Goal: Task Accomplishment & Management: Manage account settings

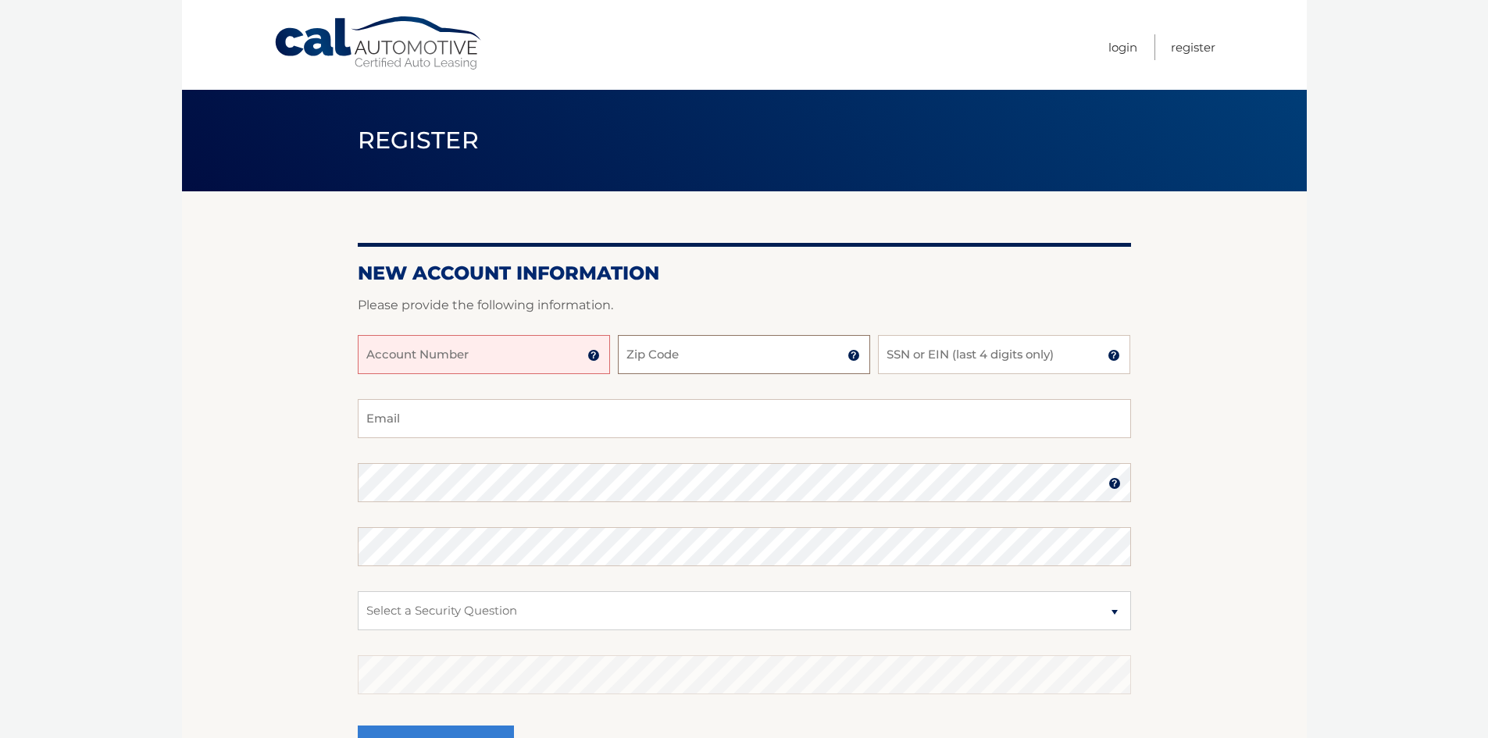
click at [687, 362] on input "Zip Code" at bounding box center [744, 354] width 252 height 39
type input "10306"
click at [936, 364] on input "SSN or EIN (last 4 digits only)" at bounding box center [1004, 354] width 252 height 39
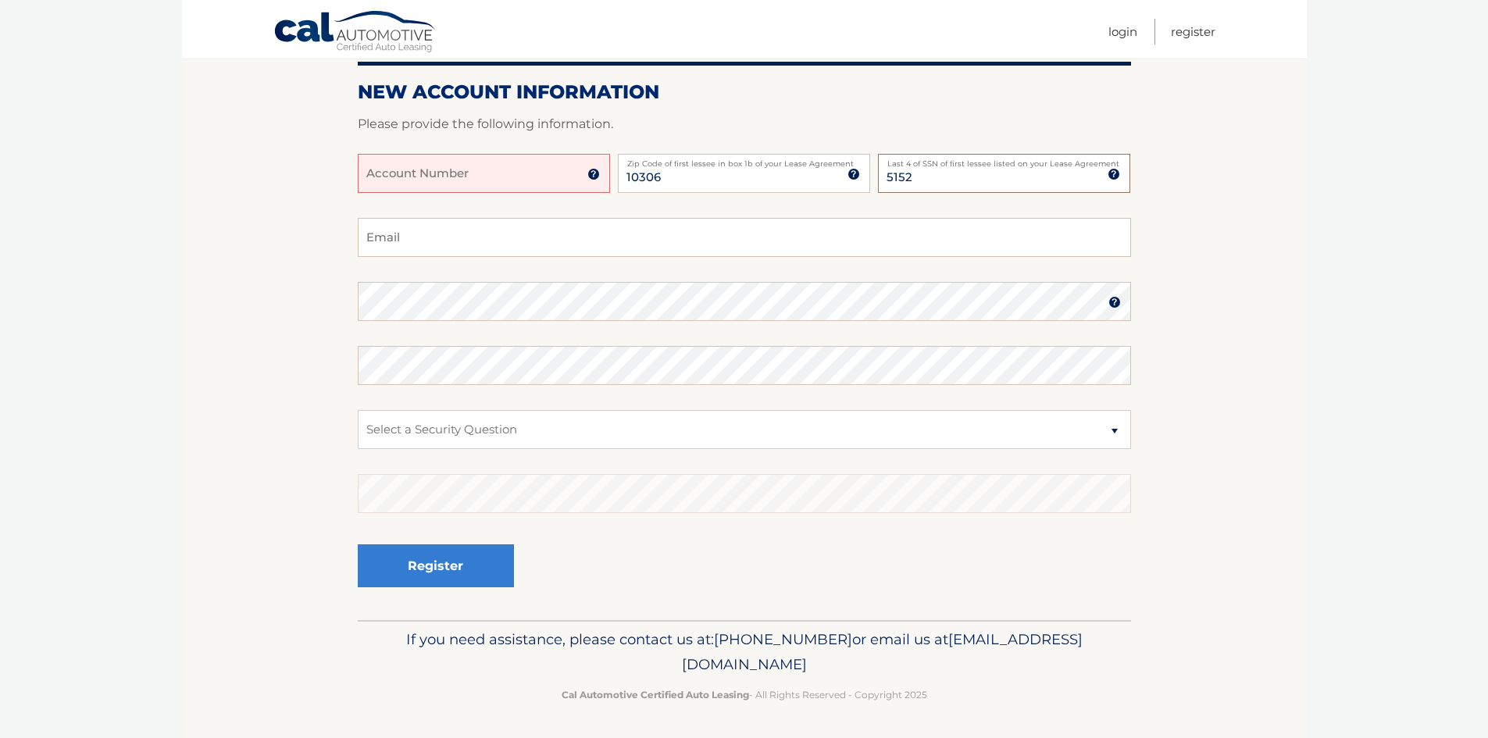
scroll to position [182, 0]
type input "5152"
click at [711, 262] on fieldset "Email Password Password should be a minimum of 6 characters and is case sensiti…" at bounding box center [744, 418] width 773 height 402
click at [711, 246] on input "Email" at bounding box center [744, 236] width 773 height 39
type input "ramonperez528031@gmail.com"
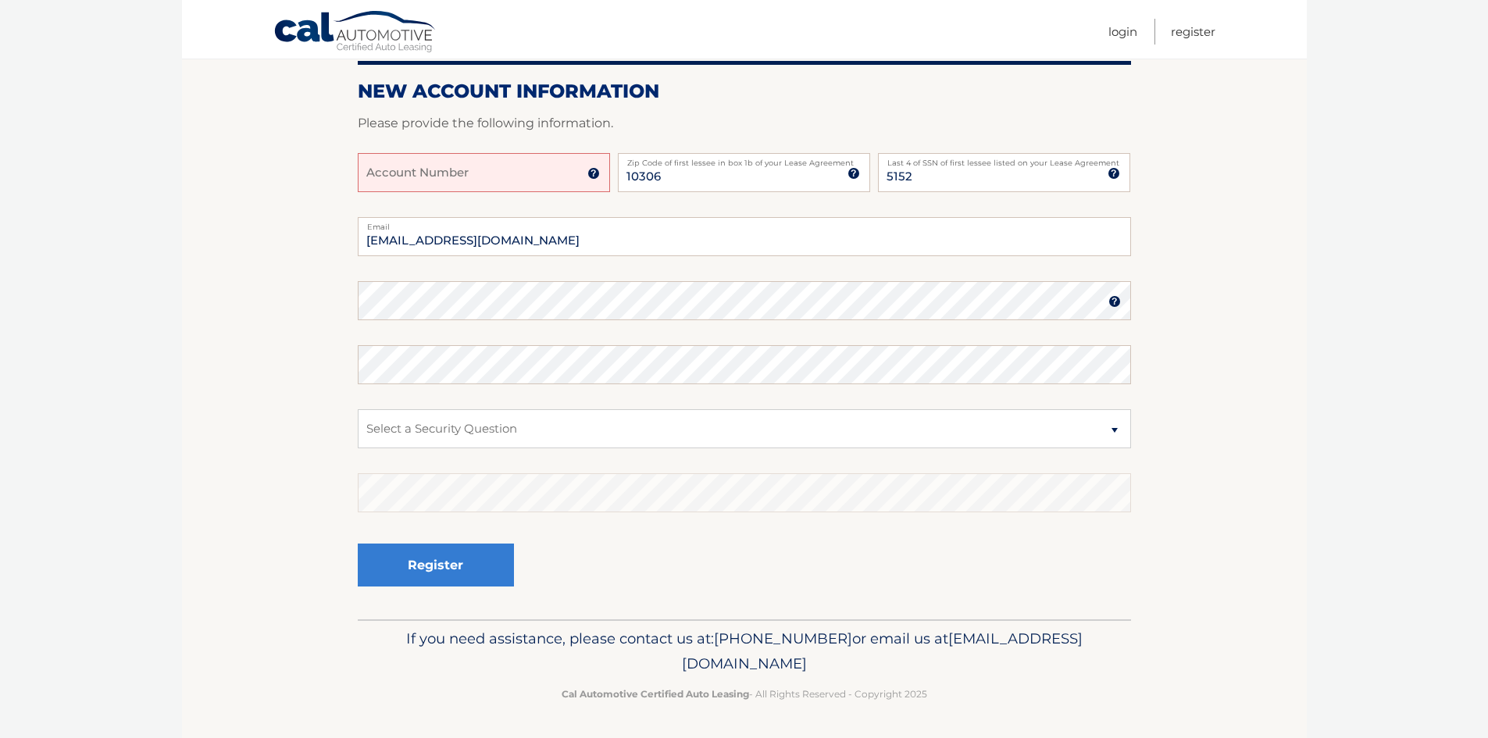
click at [1137, 372] on section "New Account Information Please provide the following information. Account Numbe…" at bounding box center [744, 314] width 1125 height 610
click at [1193, 355] on section "New Account Information Please provide the following information. Account Numbe…" at bounding box center [744, 314] width 1125 height 610
click at [704, 428] on select "Select a Security Question What was the name of your elementary school? What is…" at bounding box center [744, 428] width 773 height 39
select select "1"
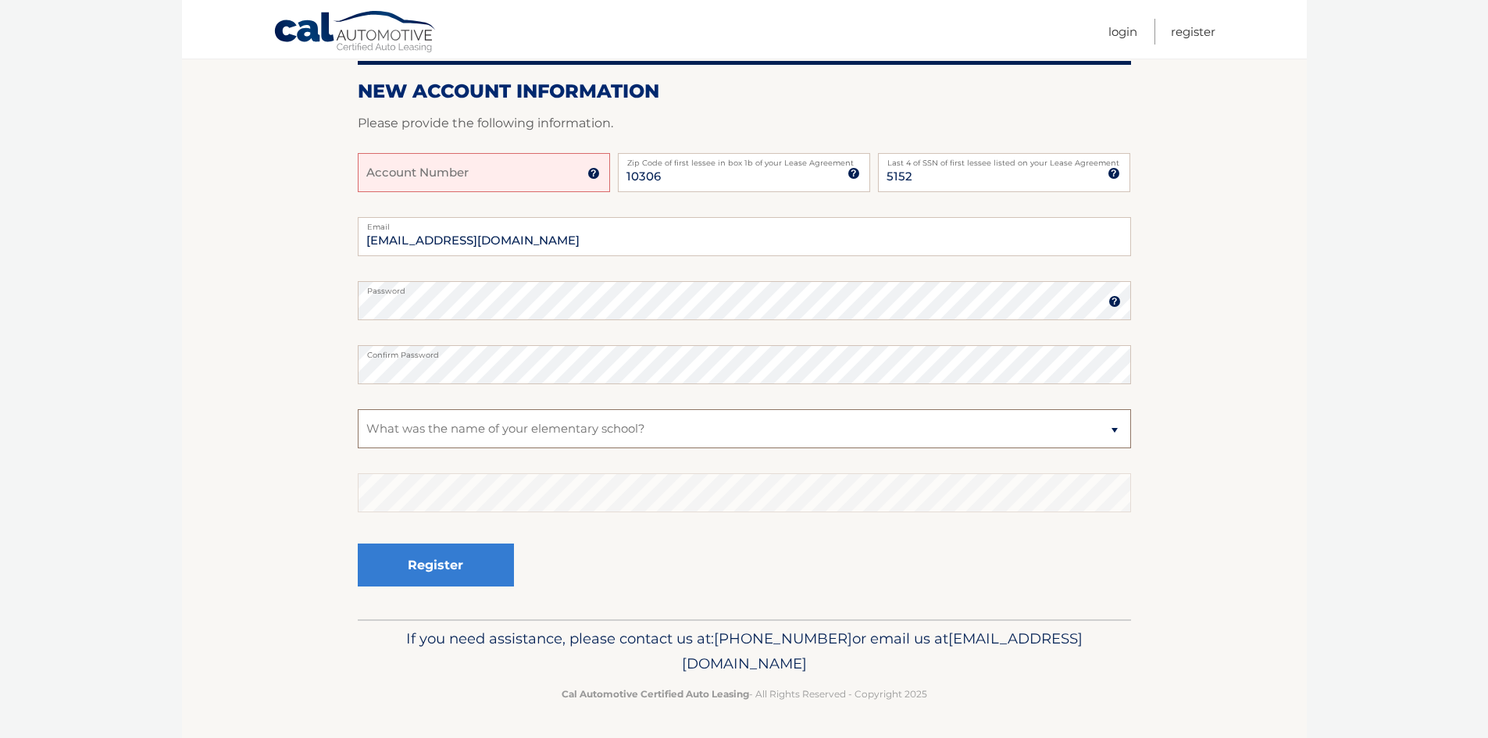
click at [358, 409] on select "Select a Security Question What was the name of your elementary school? What is…" at bounding box center [744, 428] width 773 height 39
click at [496, 586] on button "Register" at bounding box center [436, 565] width 156 height 43
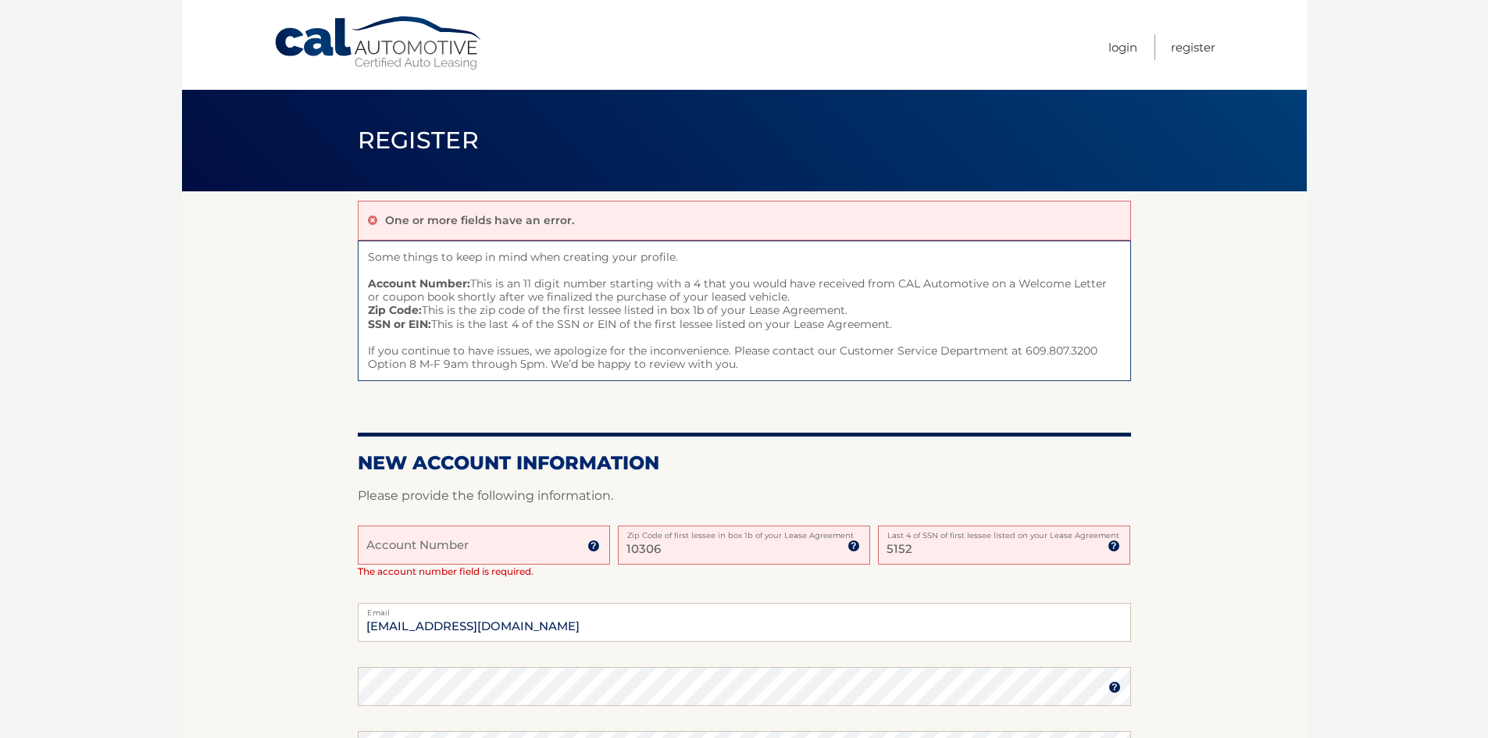
scroll to position [234, 0]
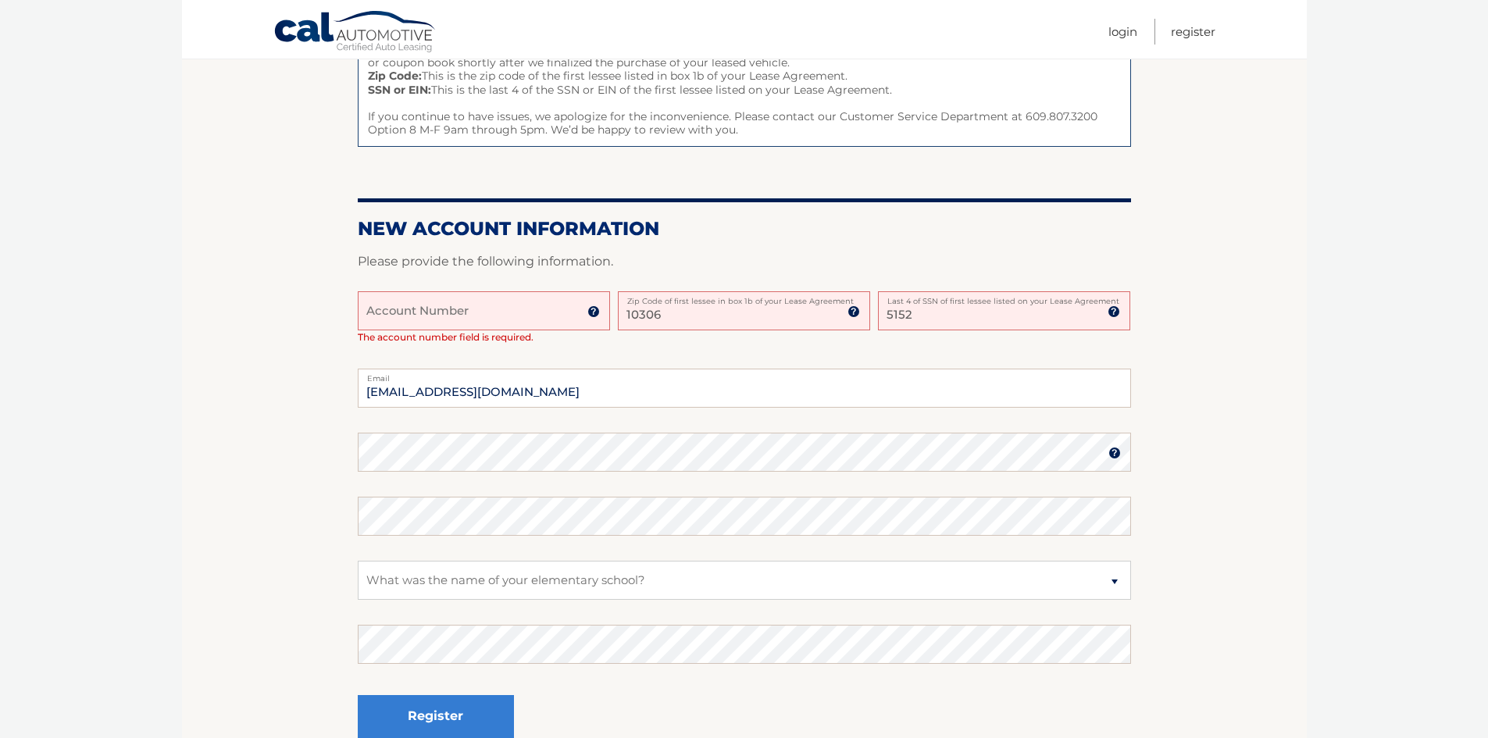
click at [524, 321] on input "Account Number" at bounding box center [484, 310] width 252 height 39
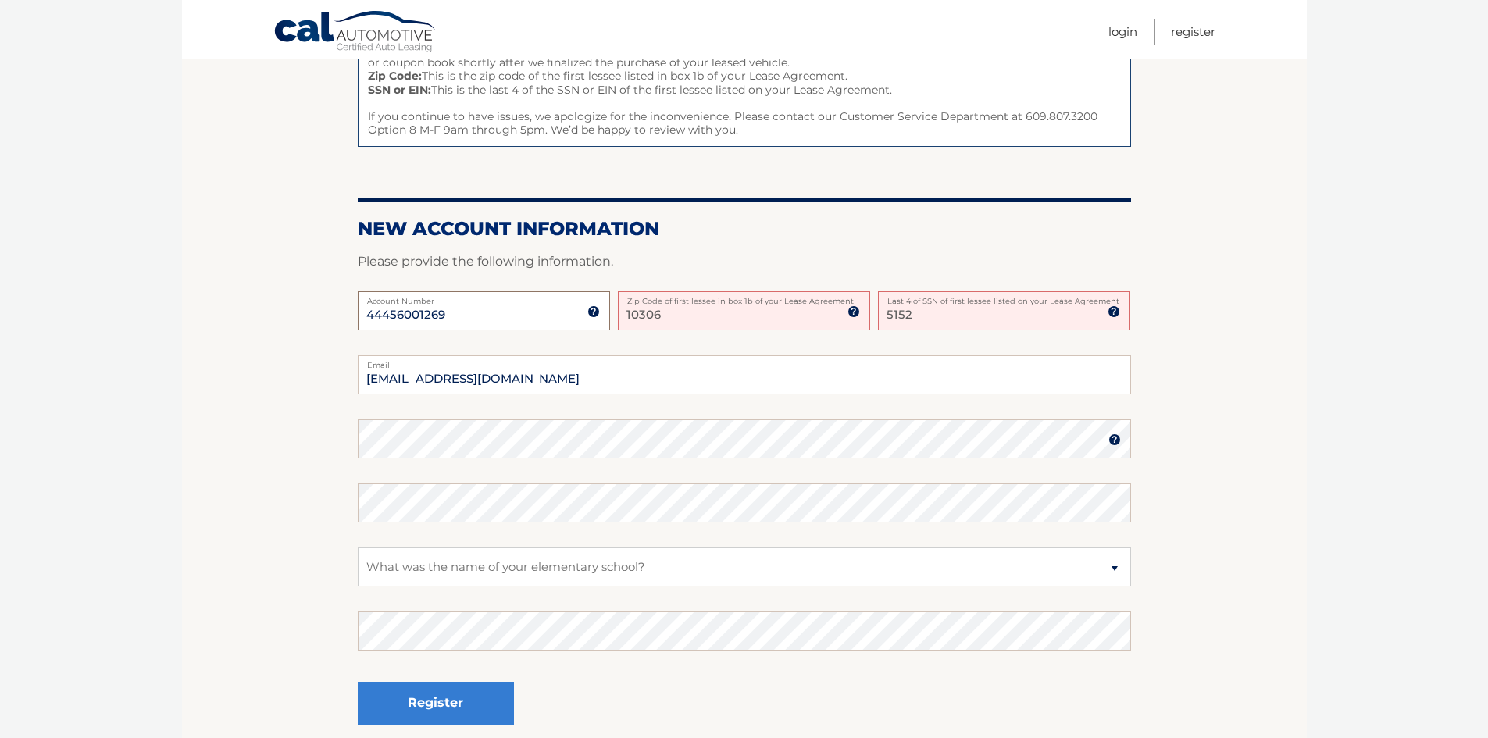
type input "44456001269"
click at [798, 323] on input "10306" at bounding box center [744, 310] width 252 height 39
click at [959, 345] on div "44456001269 Account Number 11 digit account number provided on your coupon book…" at bounding box center [744, 323] width 773 height 64
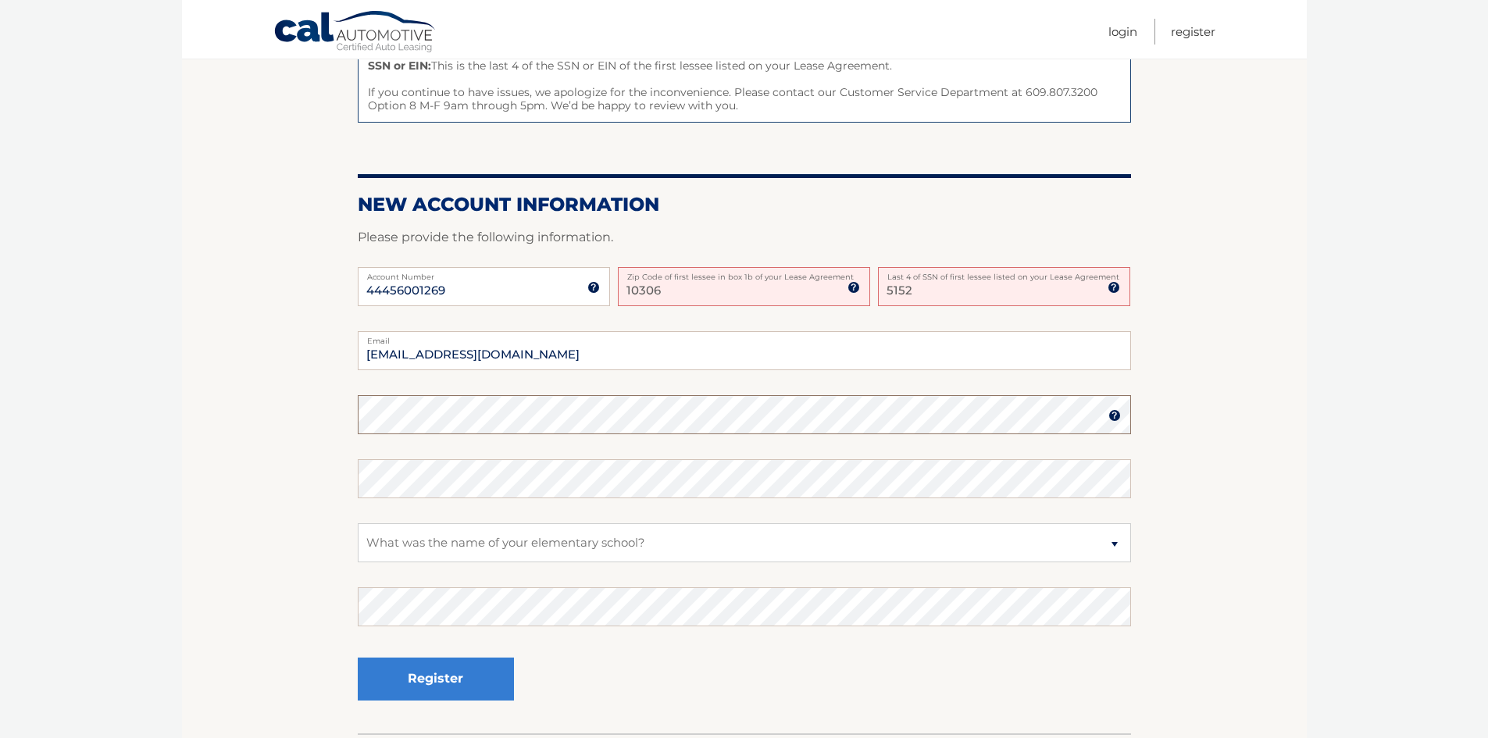
scroll to position [216, 0]
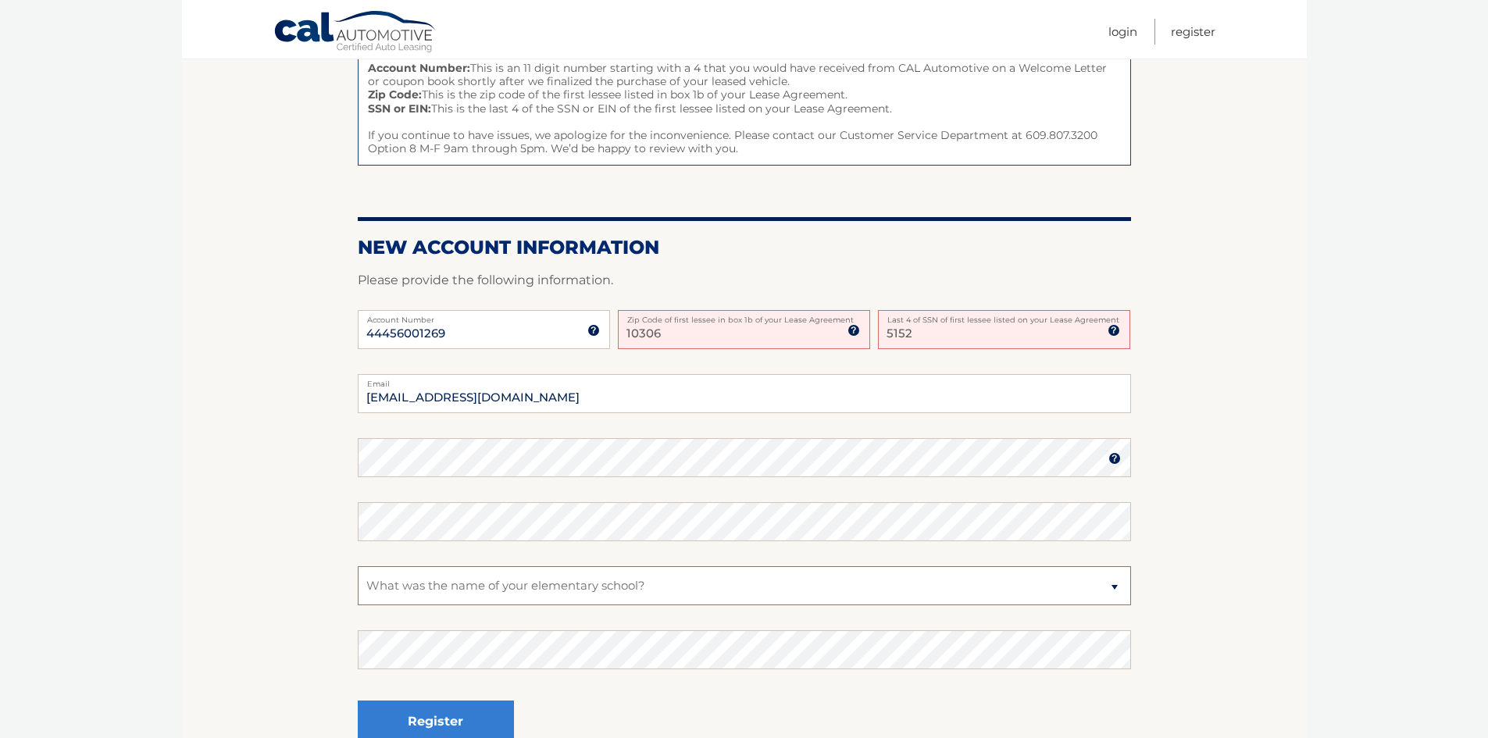
click at [561, 584] on select "Select a Security Question What was the name of your elementary school? What is…" at bounding box center [744, 585] width 773 height 39
click at [358, 566] on select "Select a Security Question What was the name of your elementary school? What is…" at bounding box center [744, 585] width 773 height 39
click at [554, 588] on select "Select a Security Question What was the name of your elementary school? What is…" at bounding box center [744, 585] width 773 height 39
select select "3"
click at [358, 566] on select "Select a Security Question What was the name of your elementary school? What is…" at bounding box center [744, 585] width 773 height 39
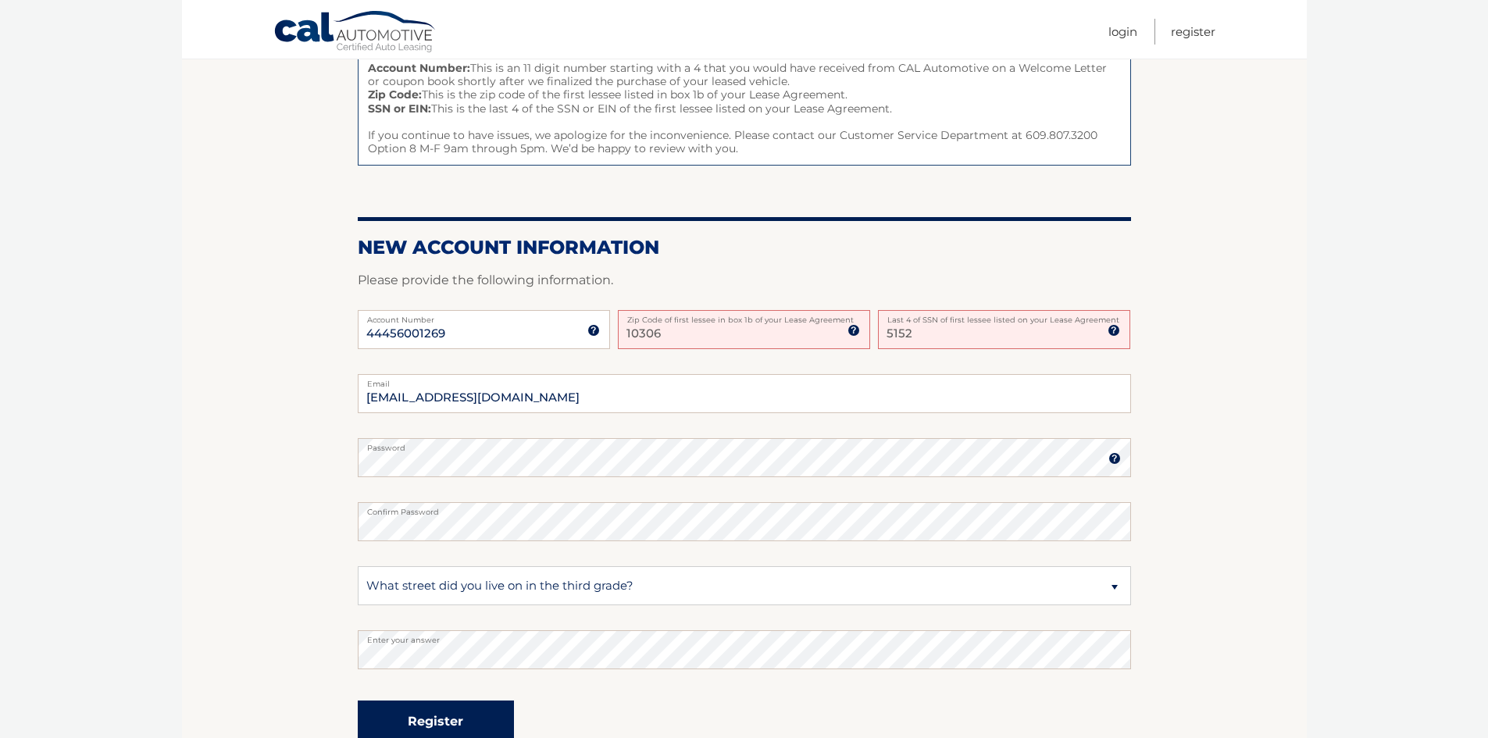
click at [502, 716] on button "Register" at bounding box center [436, 722] width 156 height 43
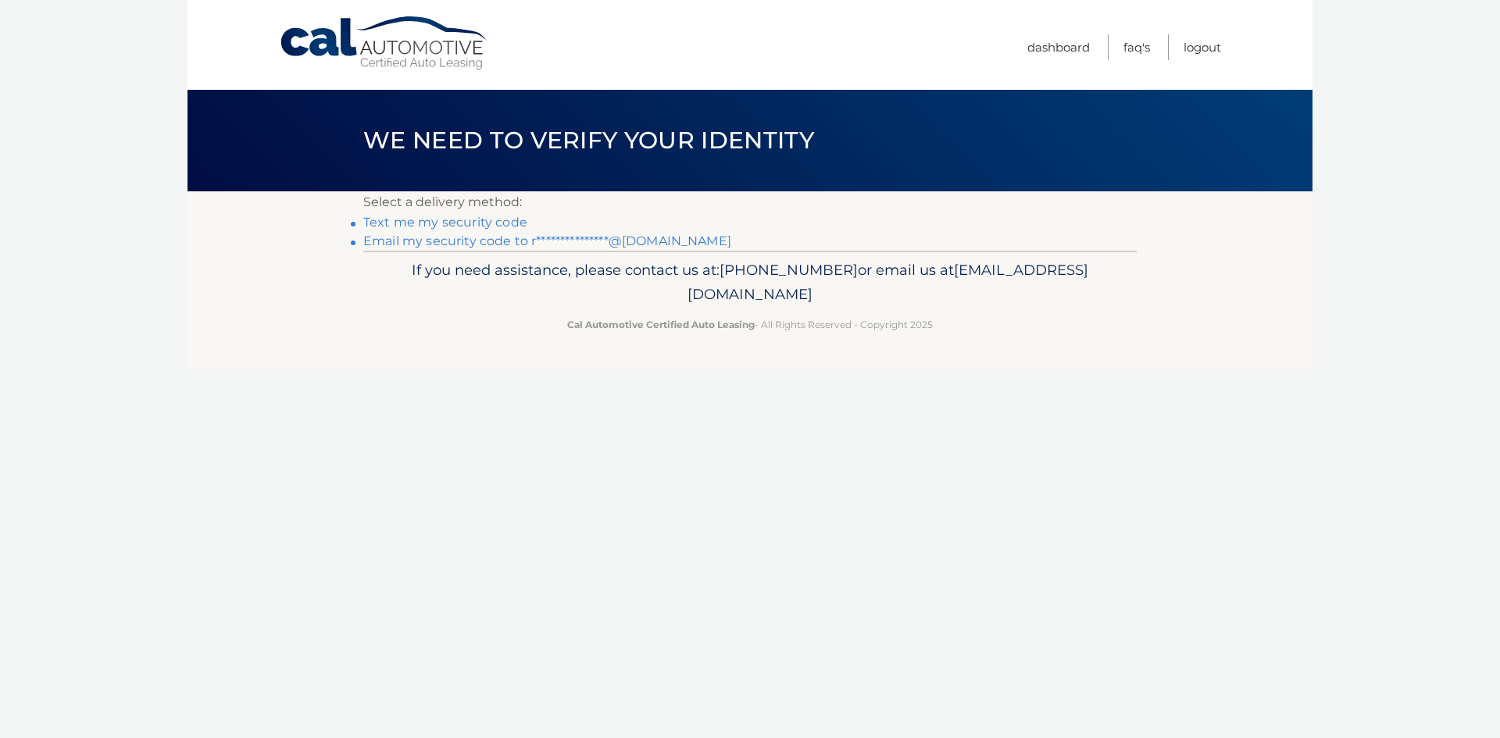
click at [512, 220] on link "Text me my security code" at bounding box center [445, 222] width 164 height 15
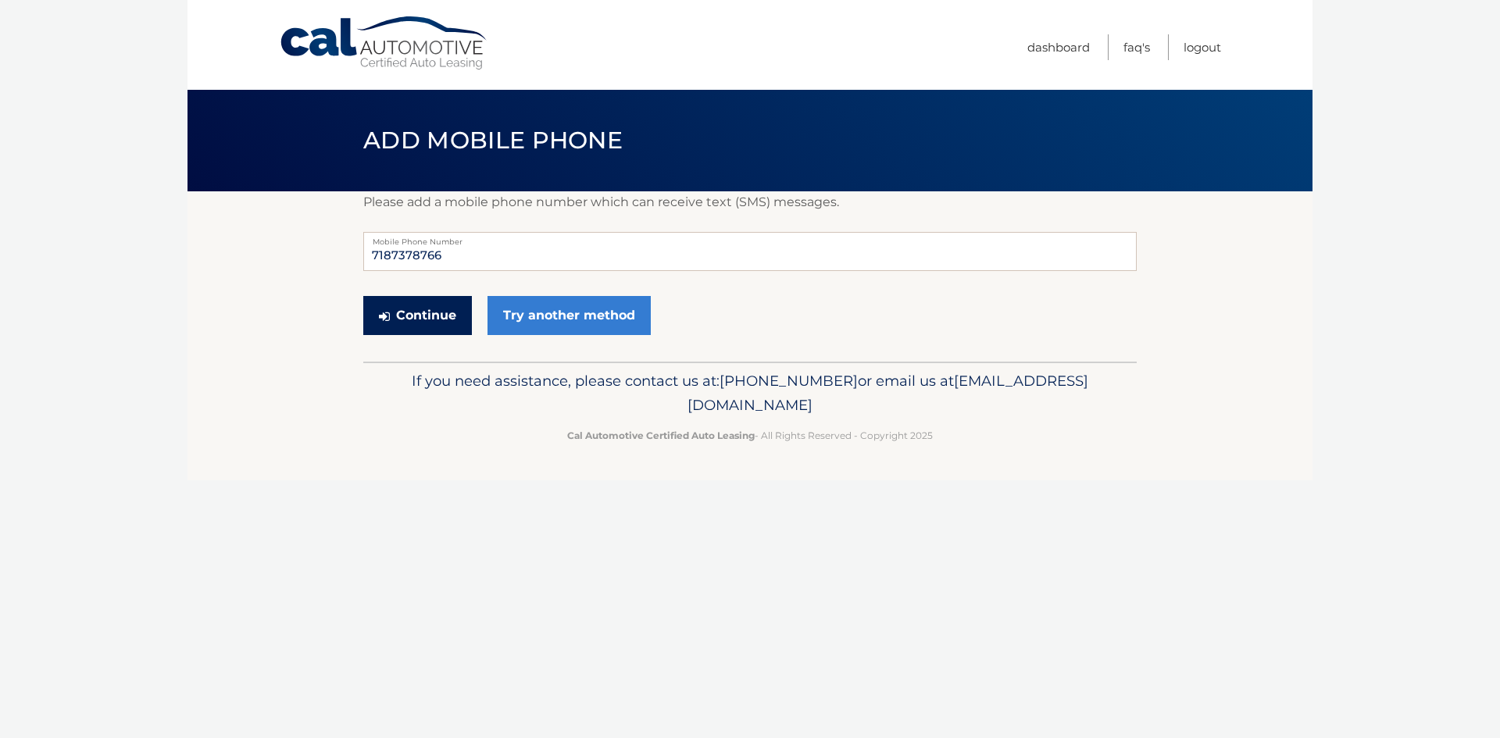
click at [444, 328] on button "Continue" at bounding box center [417, 315] width 109 height 39
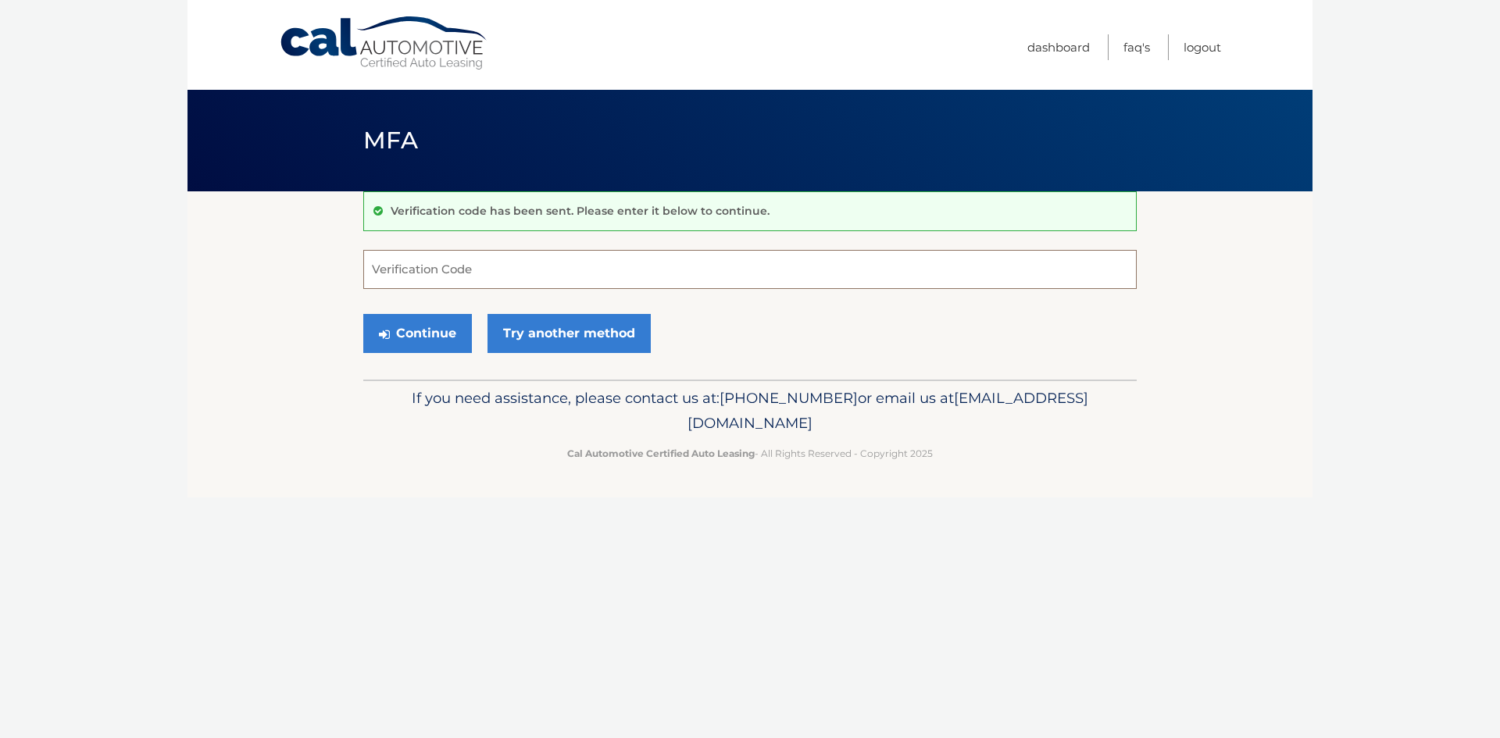
click at [528, 282] on input "Verification Code" at bounding box center [749, 269] width 773 height 39
type input "636981"
click at [427, 323] on button "Continue" at bounding box center [417, 333] width 109 height 39
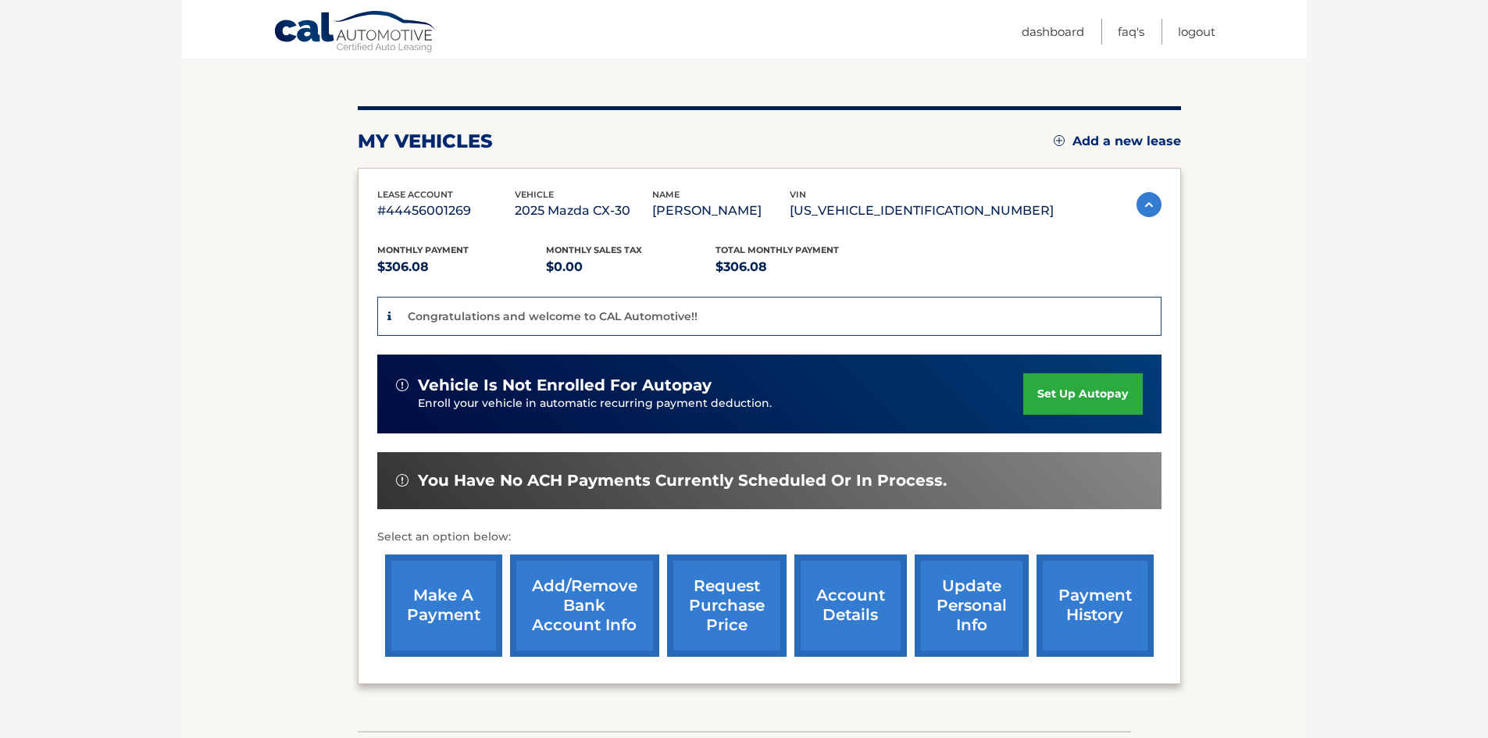
scroll to position [156, 0]
click at [1055, 397] on link "set up autopay" at bounding box center [1082, 393] width 119 height 41
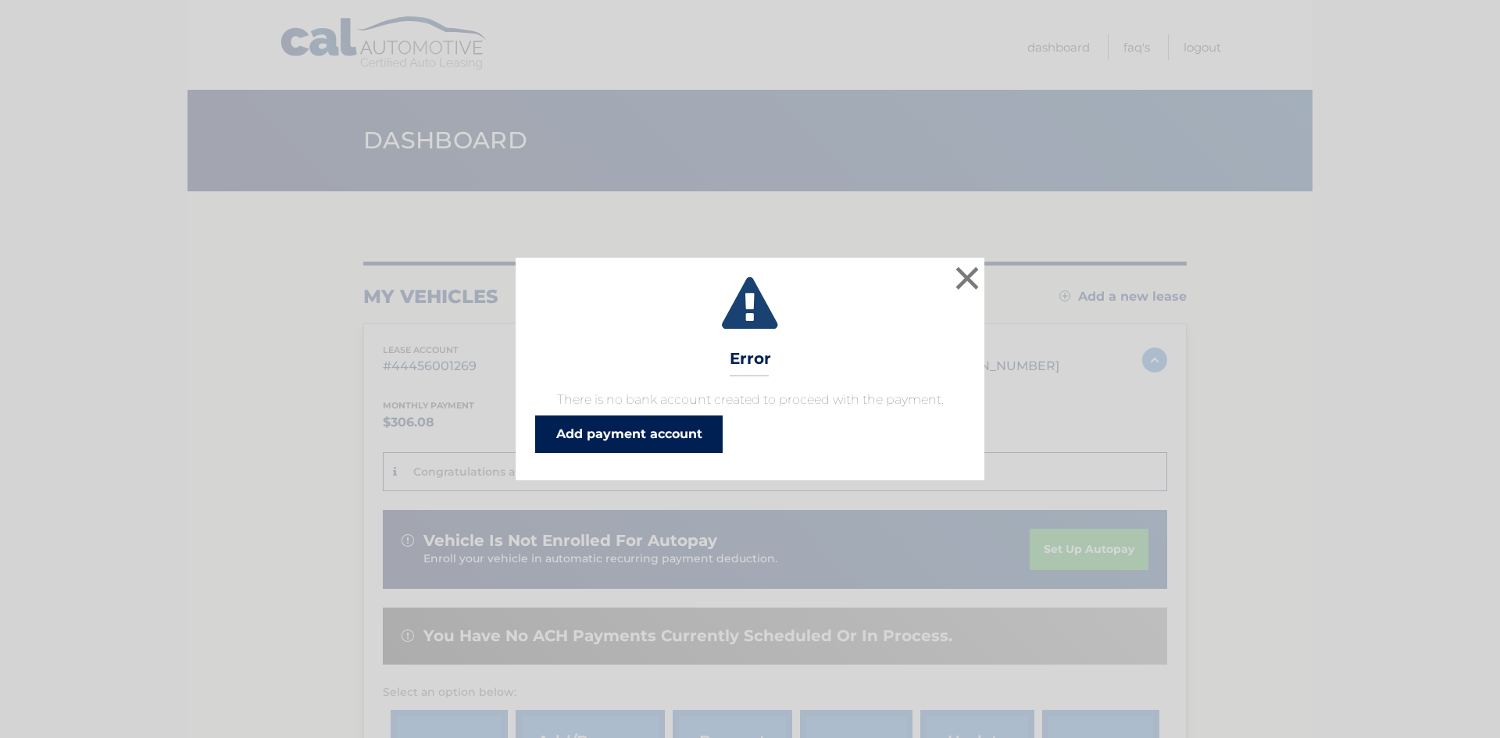
click at [683, 437] on link "Add payment account" at bounding box center [628, 434] width 187 height 37
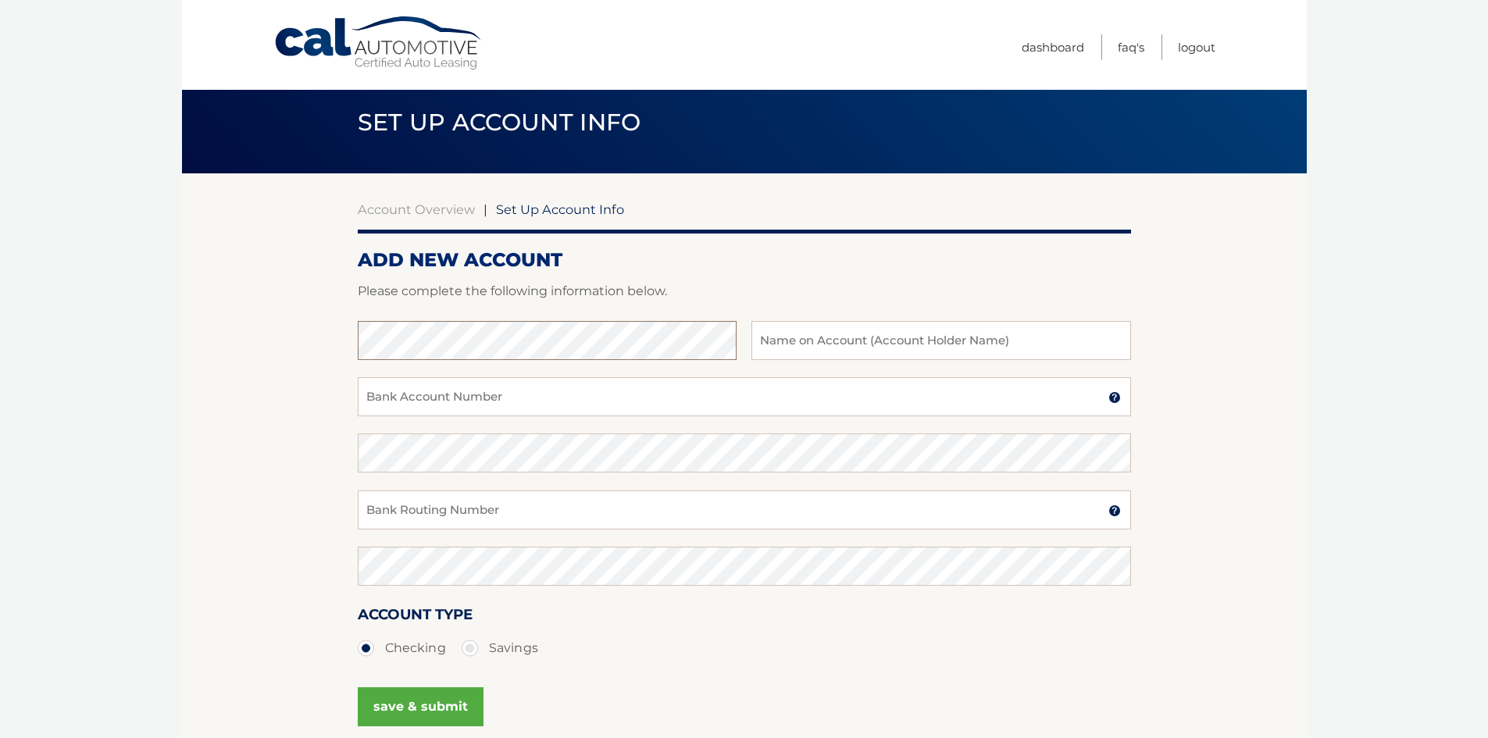
scroll to position [12, 0]
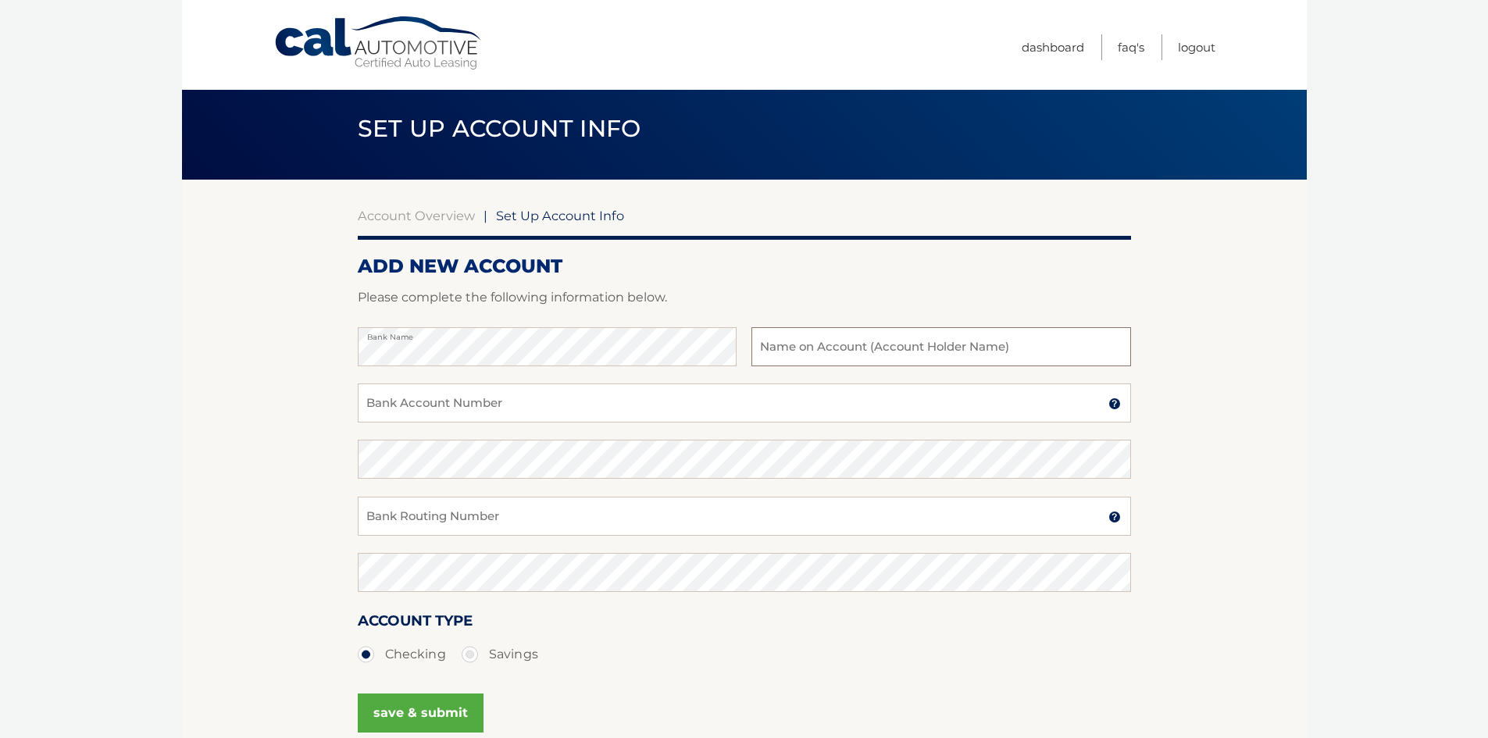
click at [867, 346] on input "text" at bounding box center [941, 346] width 379 height 39
type input "[PERSON_NAME]"
click at [890, 407] on input "Bank Account Number" at bounding box center [744, 403] width 773 height 39
type input "913975061"
click at [847, 516] on input "Bank Routing Number" at bounding box center [744, 516] width 773 height 39
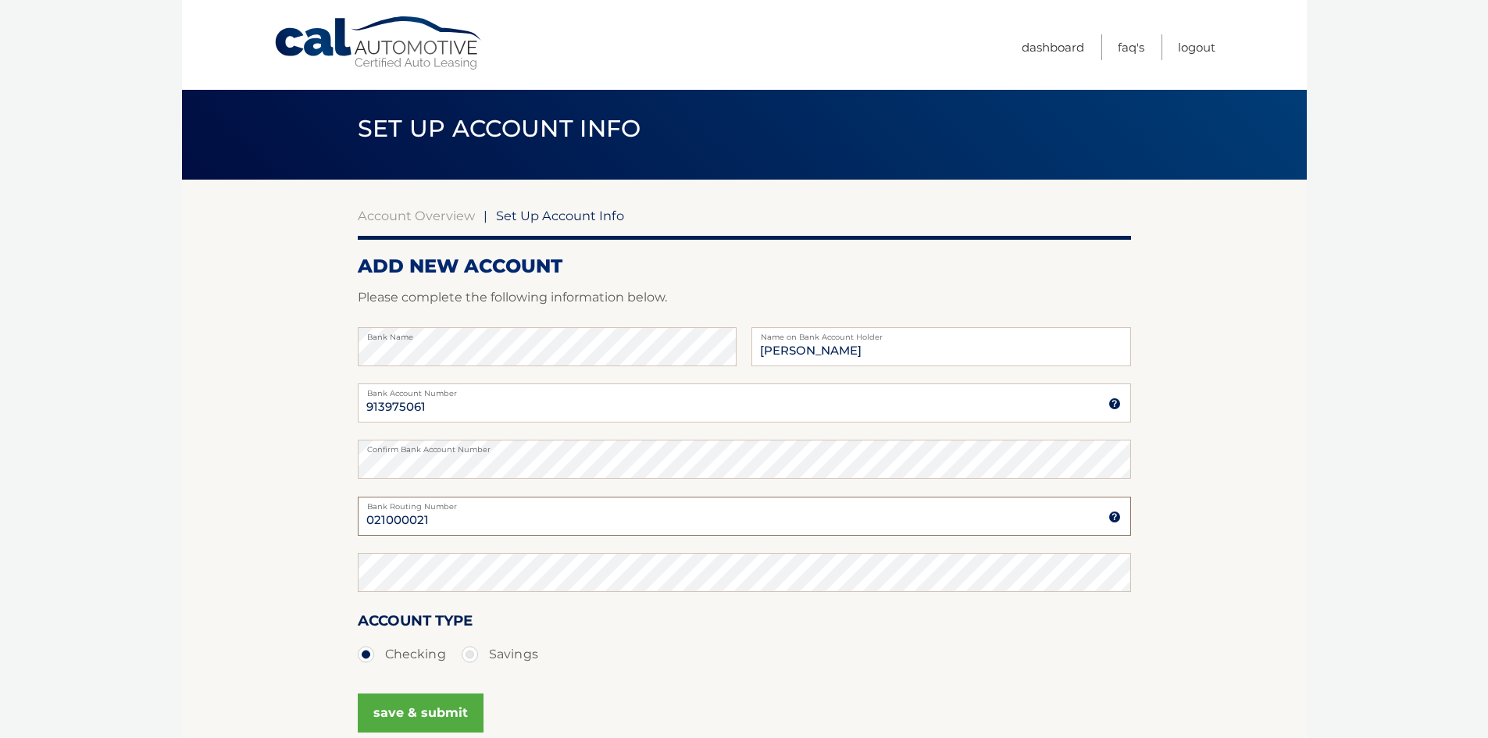
type input "021000021"
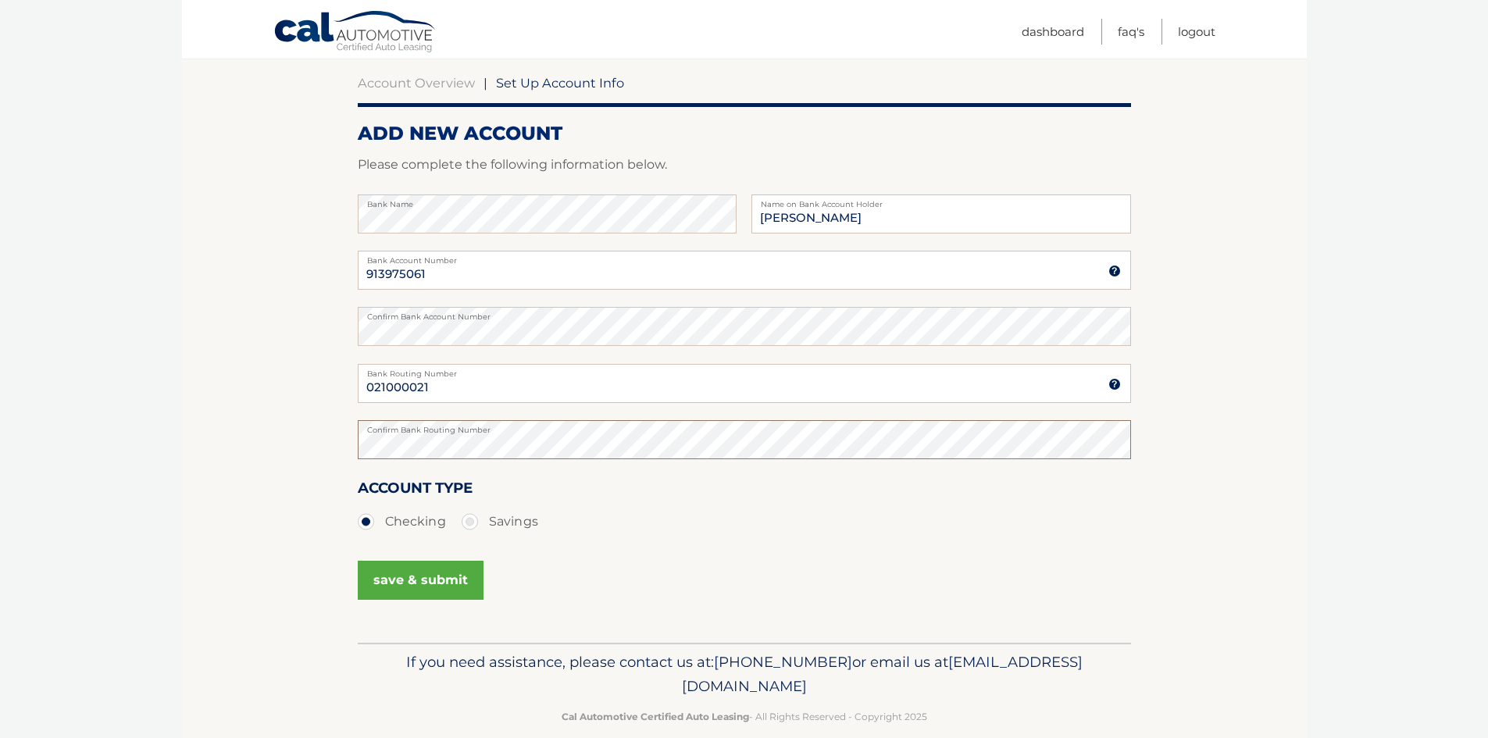
scroll to position [168, 0]
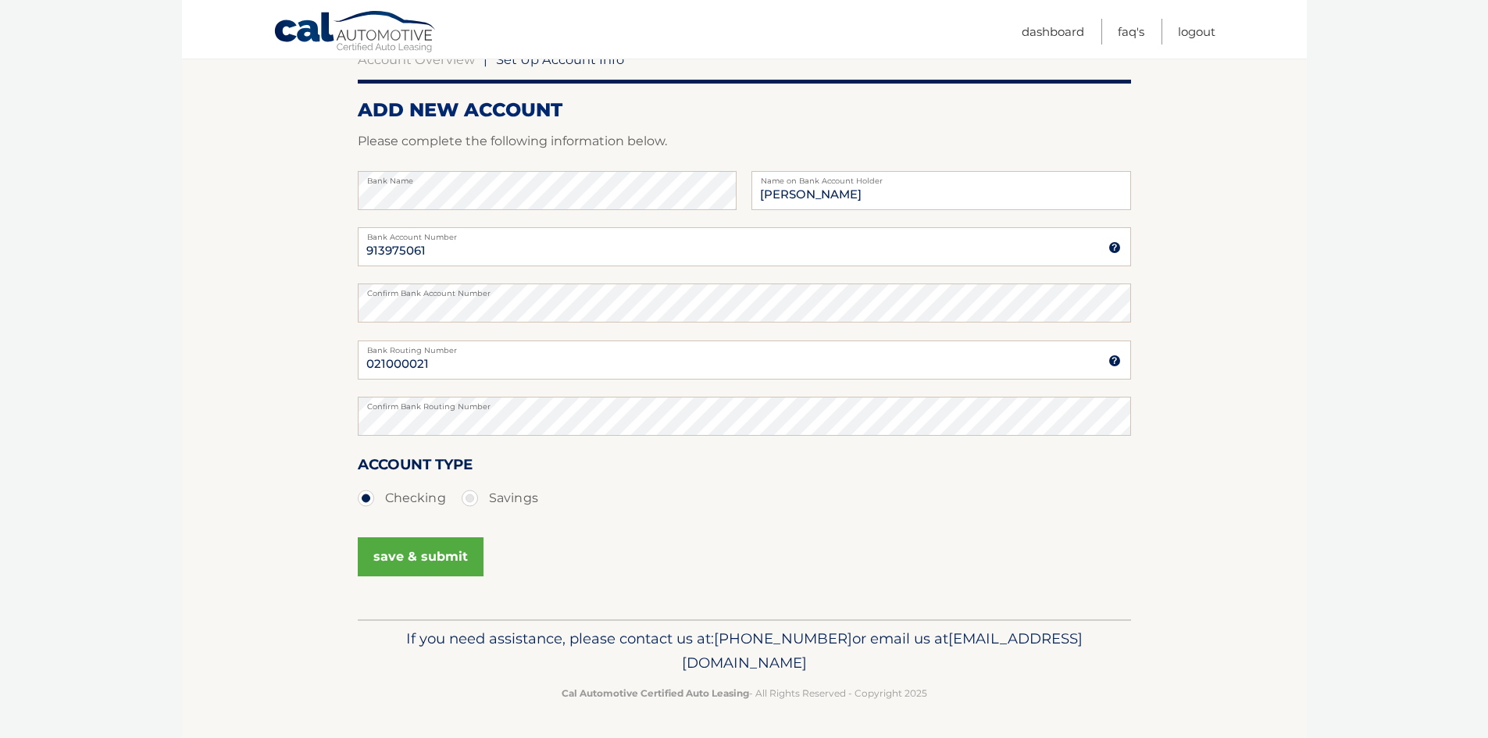
click at [456, 564] on button "save & submit" at bounding box center [421, 556] width 126 height 39
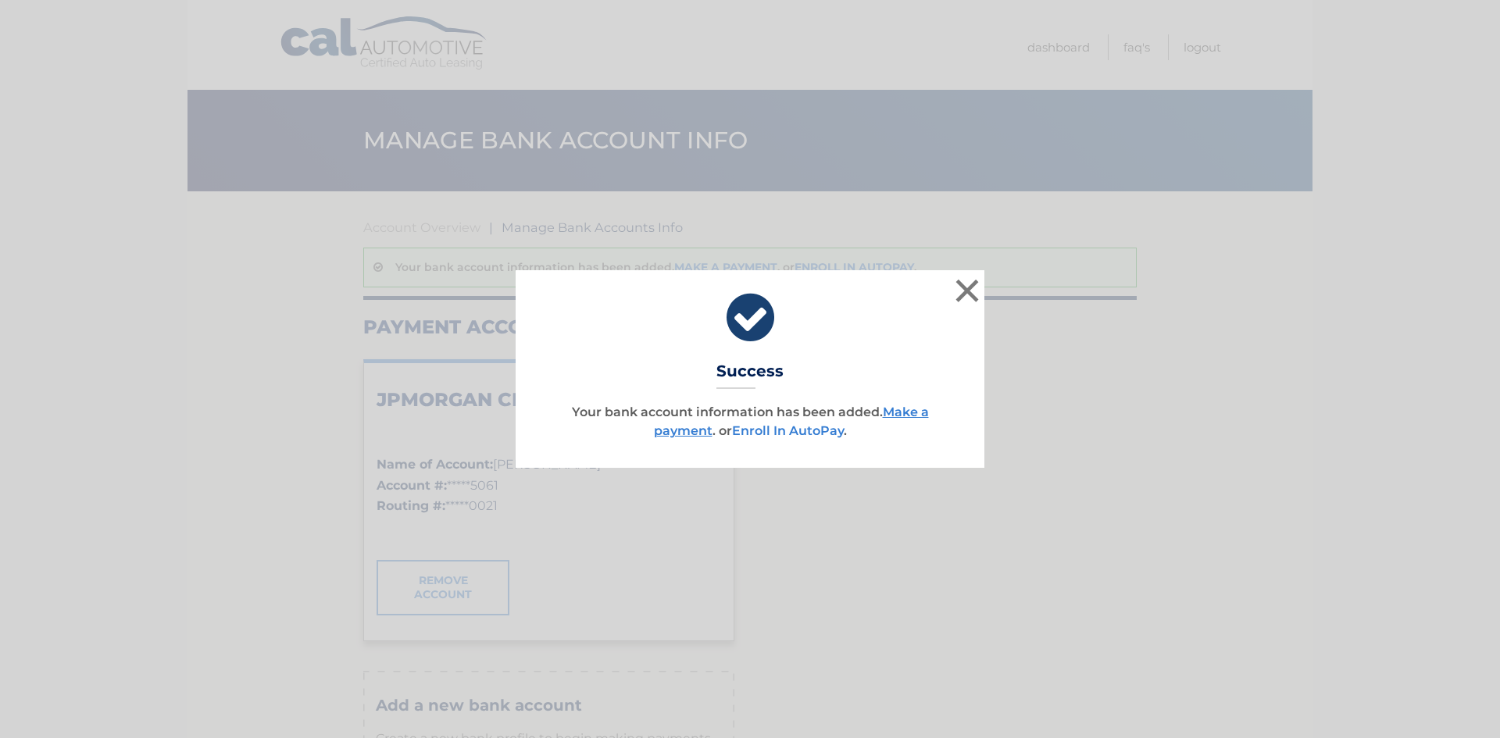
click at [820, 431] on link "Enroll In AutoPay" at bounding box center [788, 430] width 112 height 15
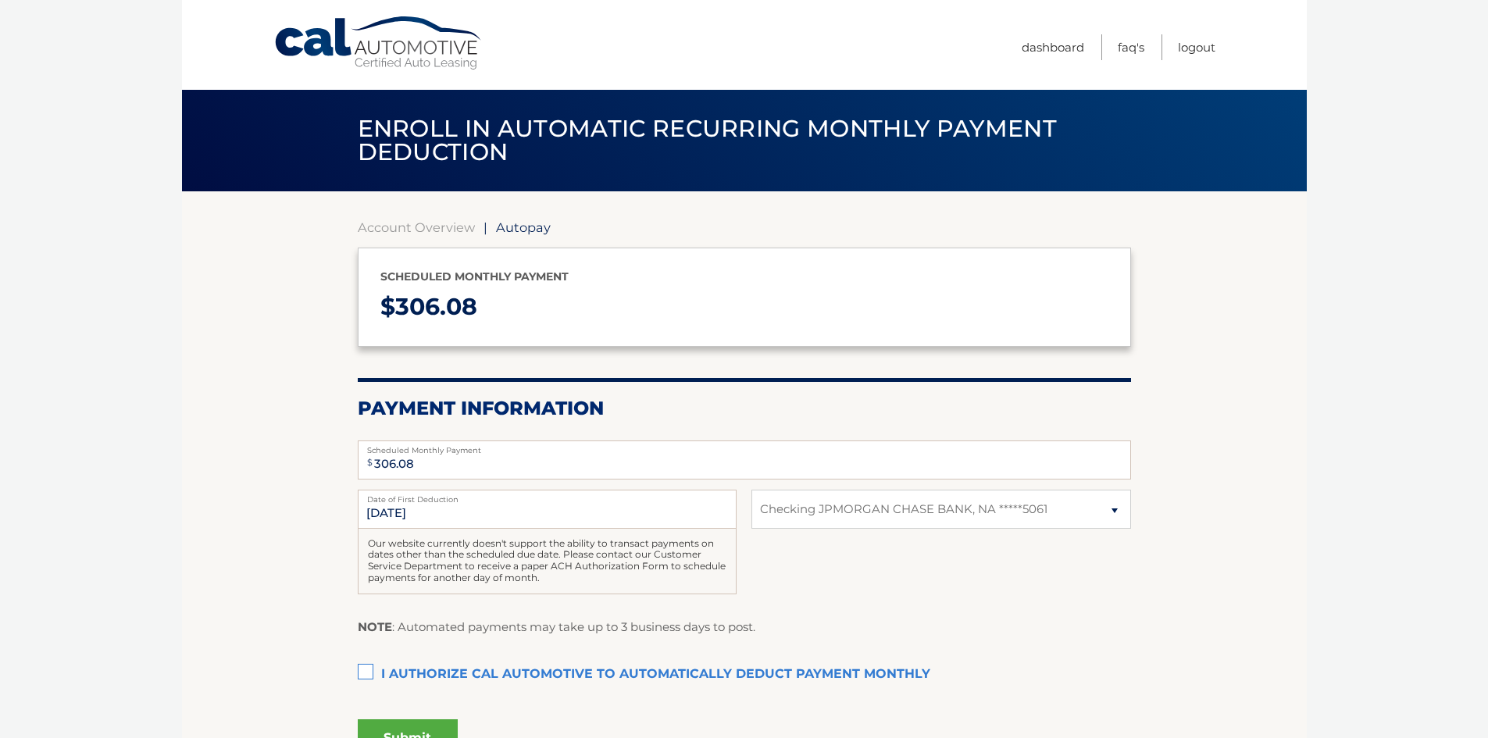
select select "MWM4MjkwYTYtZGQ5Ny00ZGIxLThhMzYtMWQ2M2RkZDA3ZThk"
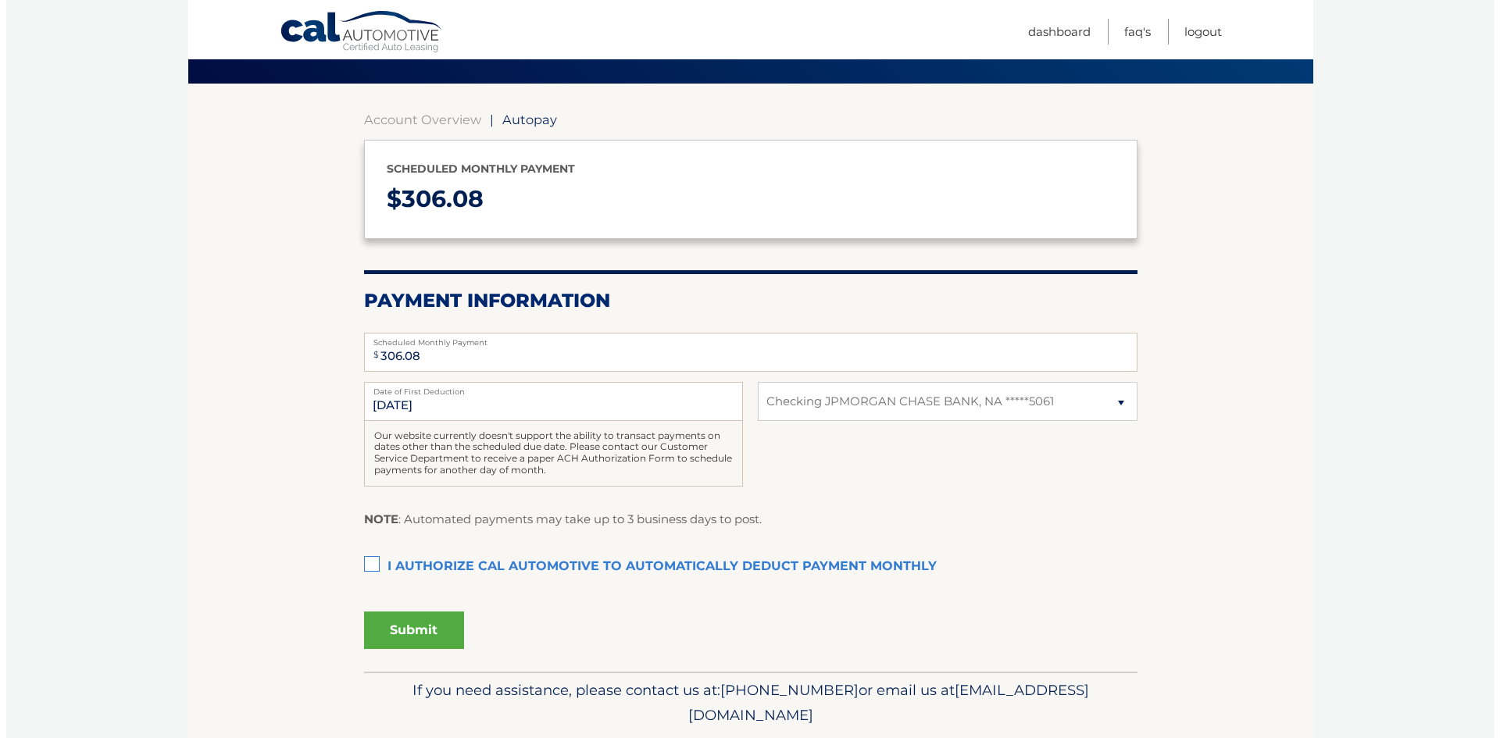
scroll to position [156, 0]
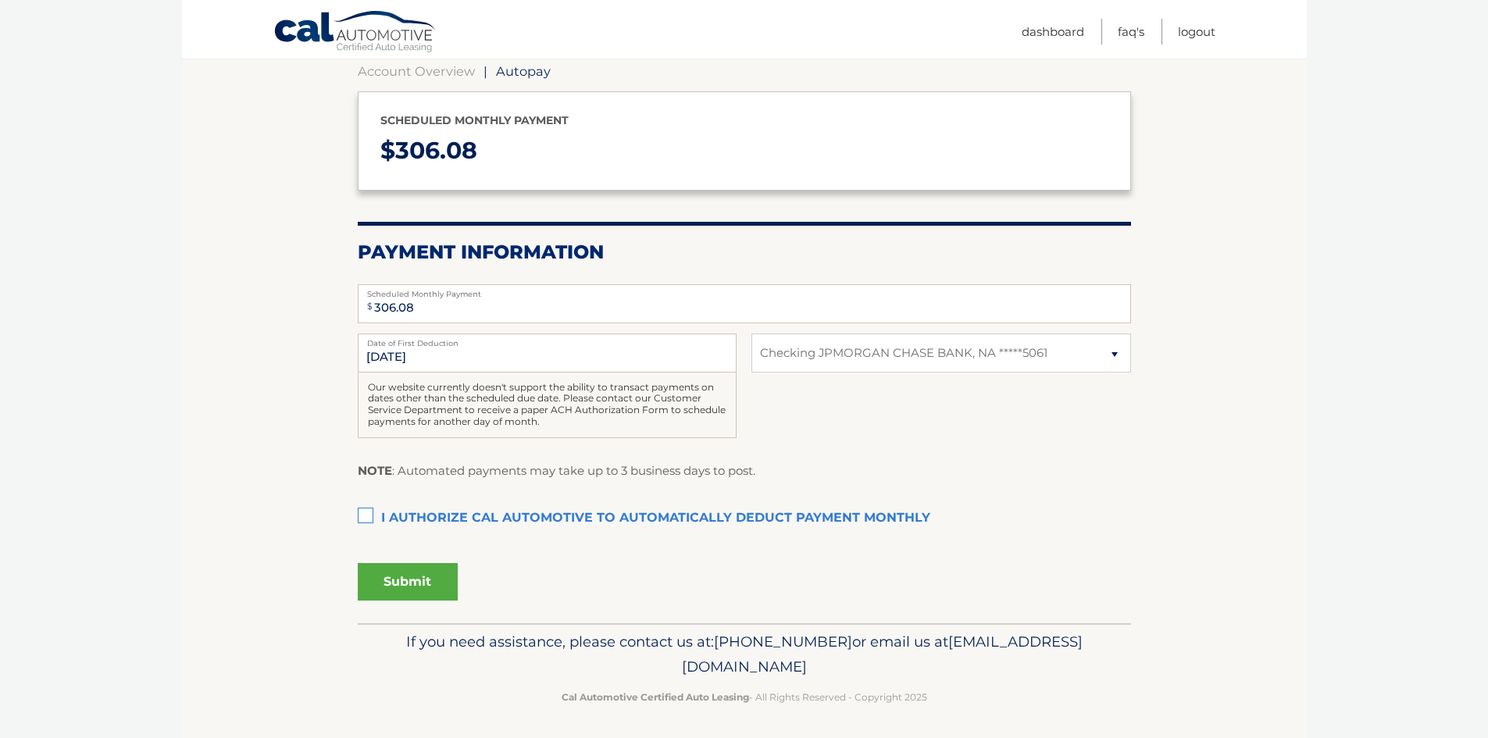
click at [370, 512] on label "I authorize cal automotive to automatically deduct payment monthly This checkbo…" at bounding box center [744, 518] width 773 height 31
click at [0, 0] on input "I authorize cal automotive to automatically deduct payment monthly This checkbo…" at bounding box center [0, 0] width 0 height 0
click at [410, 581] on button "Submit" at bounding box center [408, 581] width 100 height 37
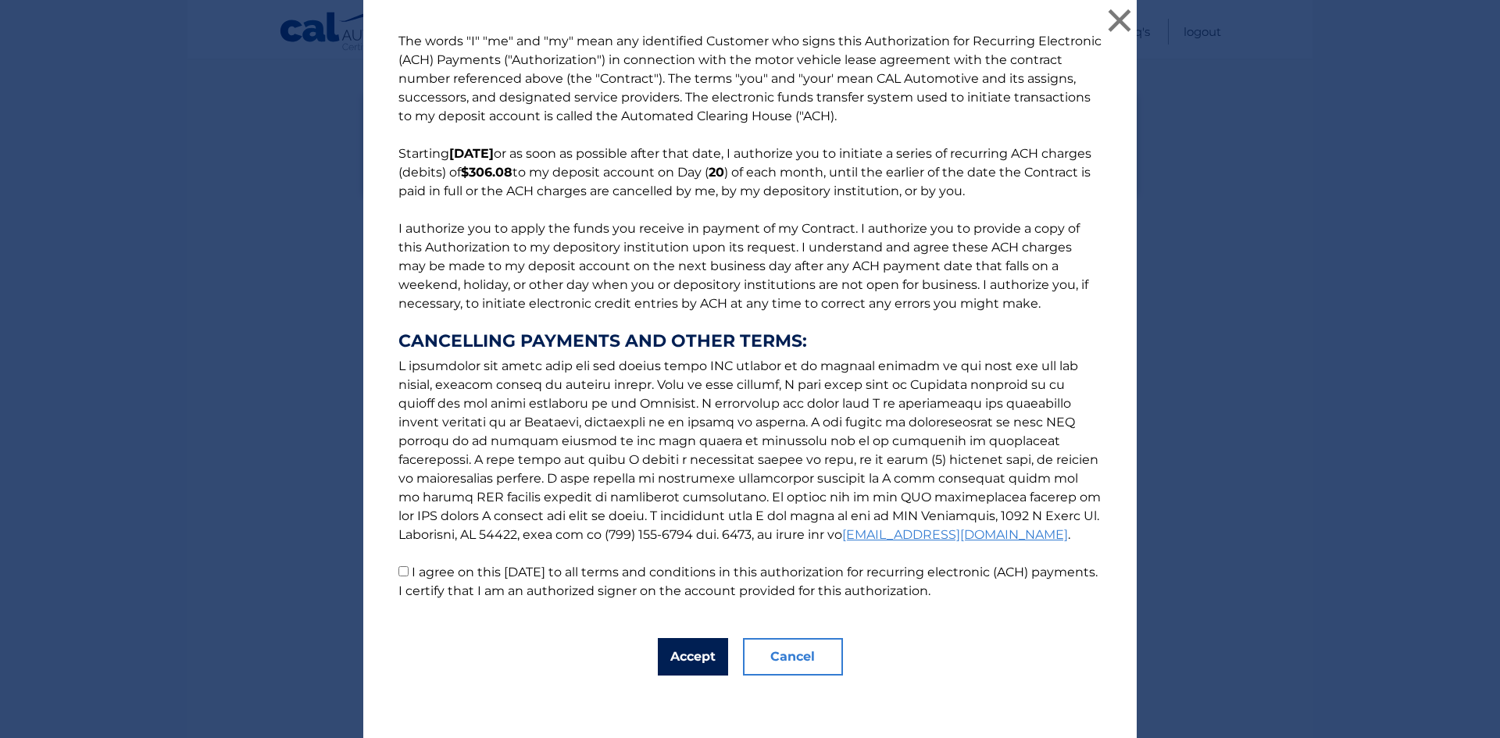
click at [700, 641] on button "Accept" at bounding box center [693, 656] width 70 height 37
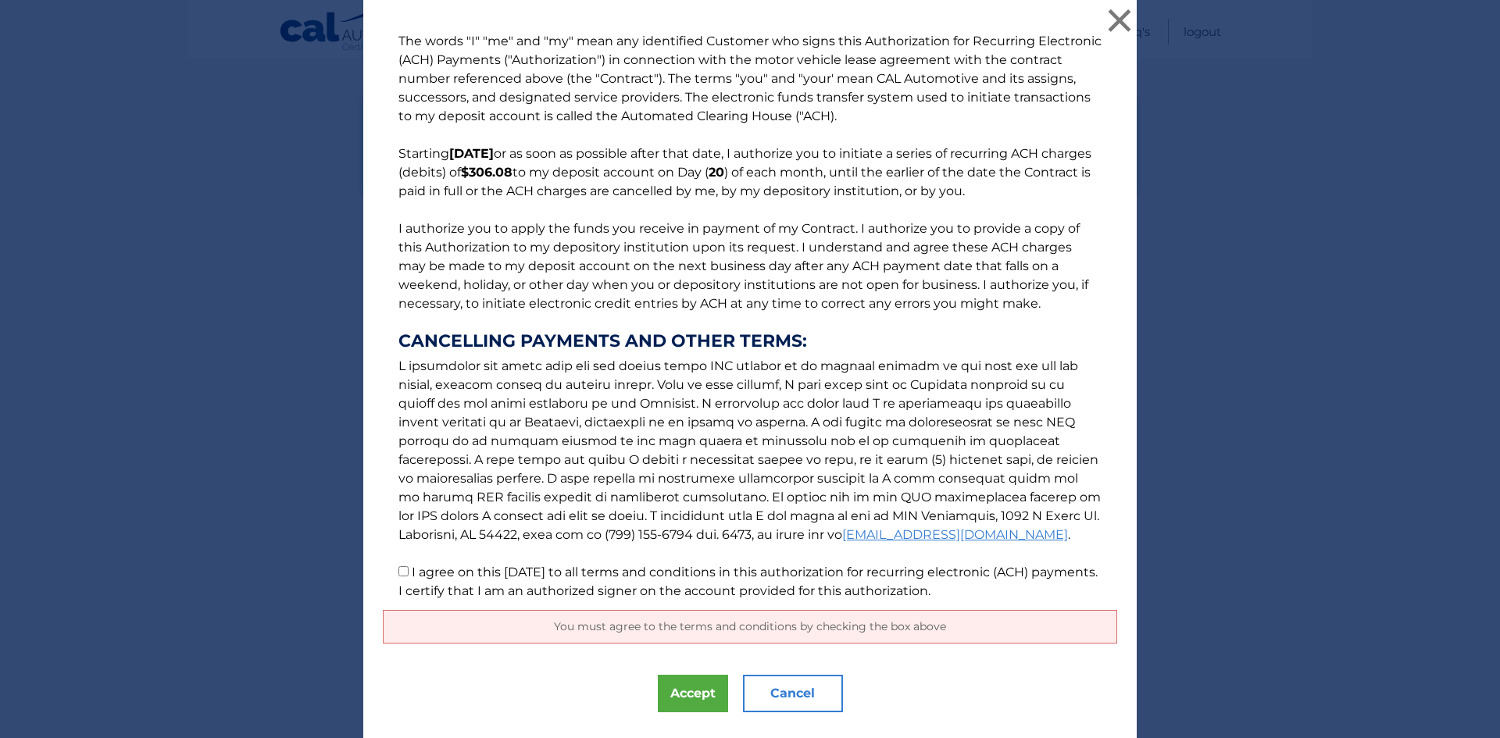
click at [409, 570] on label "I agree on this 09/15/2025 to all terms and conditions in this authorization fo…" at bounding box center [747, 582] width 699 height 34
click at [409, 570] on input "I agree on this 09/15/2025 to all terms and conditions in this authorization fo…" at bounding box center [403, 571] width 10 height 10
checkbox input "true"
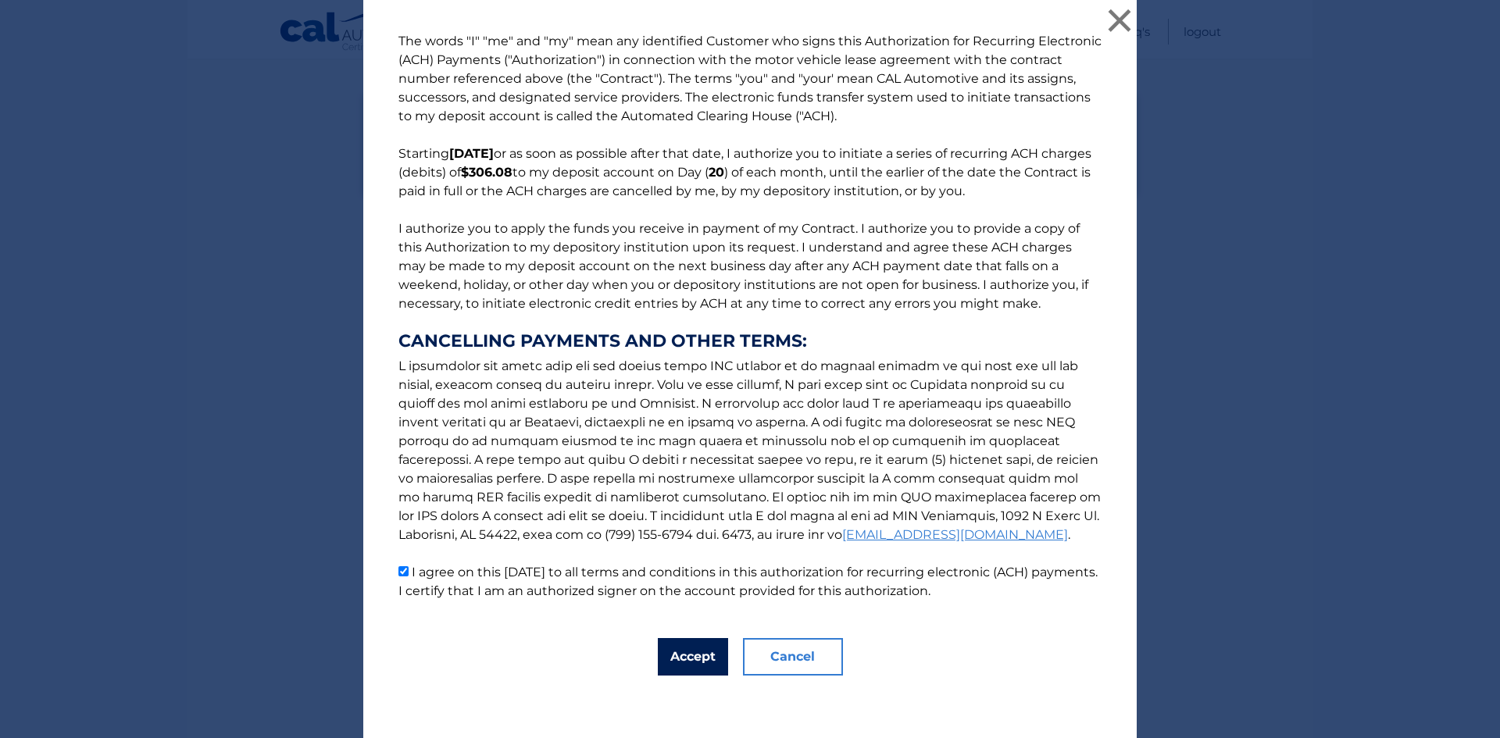
click at [691, 659] on button "Accept" at bounding box center [693, 656] width 70 height 37
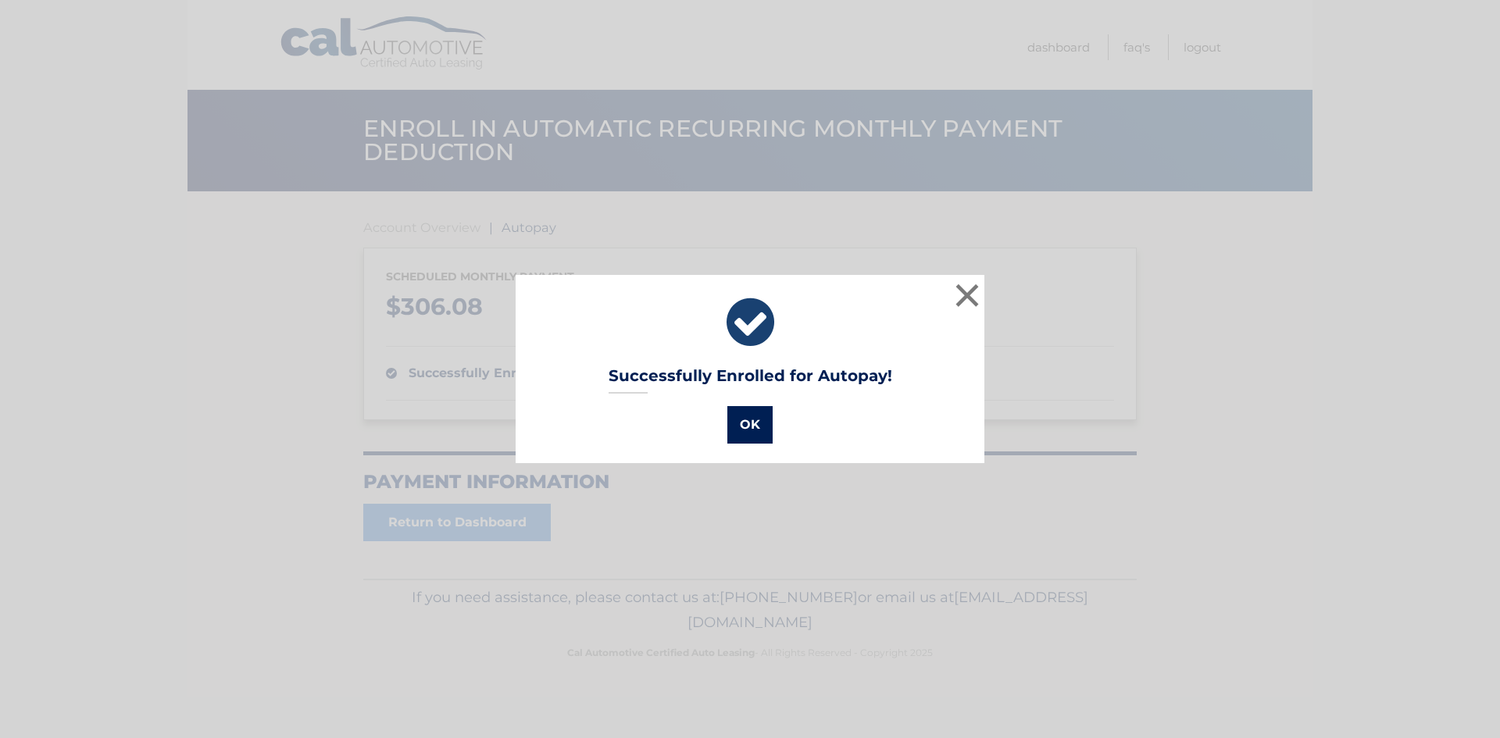
click at [751, 427] on button "OK" at bounding box center [749, 424] width 45 height 37
